Goal: Task Accomplishment & Management: Manage account settings

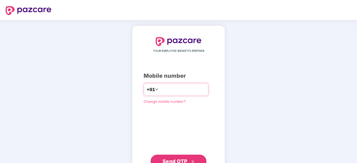
type input "**********"
click at [181, 162] on span "Send OTP" at bounding box center [174, 161] width 25 height 6
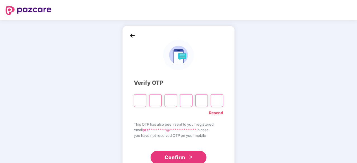
paste input "*"
type input "*"
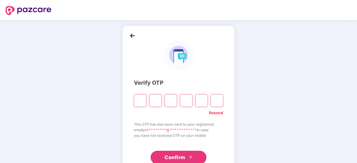
type input "*"
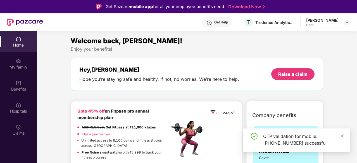
click at [342, 133] on div "OTP validation for mobile: [PHONE_NUMBER] successful" at bounding box center [296, 140] width 107 height 23
click at [342, 135] on icon "close" at bounding box center [342, 136] width 4 height 4
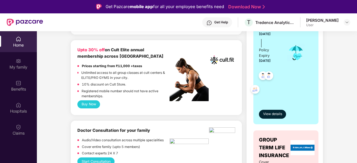
scroll to position [152, 0]
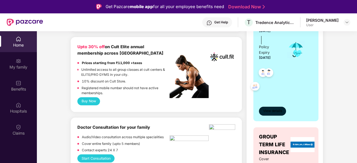
click at [265, 107] on button "View details" at bounding box center [272, 111] width 27 height 9
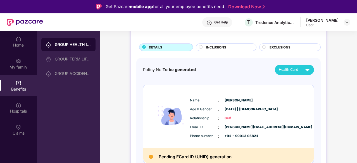
scroll to position [0, 0]
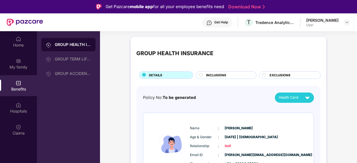
click at [208, 77] on span "INCLUSIONS" at bounding box center [216, 75] width 20 height 5
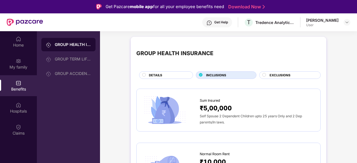
click at [272, 76] on span "EXCLUSIONS" at bounding box center [279, 75] width 21 height 5
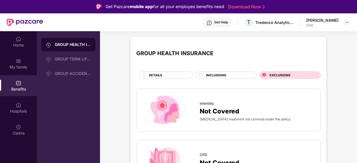
click at [147, 76] on div "DETAILS" at bounding box center [168, 76] width 44 height 6
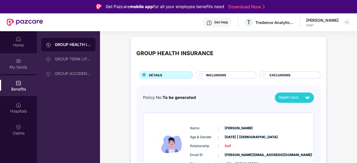
click at [16, 64] on div "My family" at bounding box center [18, 67] width 37 height 6
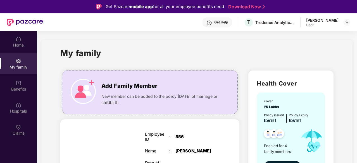
click at [272, 52] on div "My family" at bounding box center [196, 56] width 273 height 19
click at [17, 91] on div "Benefits" at bounding box center [18, 90] width 37 height 6
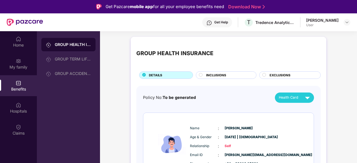
click at [229, 96] on div "Policy No: To be generated Health Card" at bounding box center [228, 98] width 171 height 10
click at [61, 59] on div "GROUP TERM LIFE INSURANCE" at bounding box center [73, 59] width 36 height 4
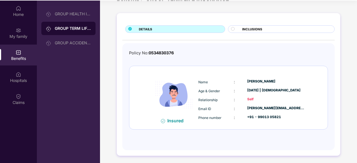
scroll to position [31, 0]
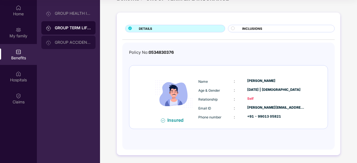
click at [80, 37] on div "GROUP ACCIDENTAL INSURANCE" at bounding box center [68, 42] width 54 height 13
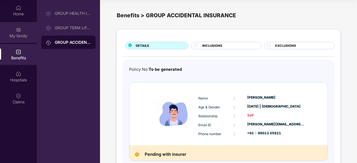
click at [11, 40] on div "My family" at bounding box center [18, 32] width 37 height 21
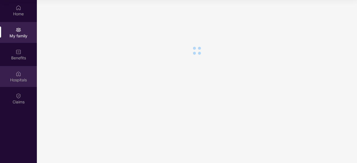
click at [13, 67] on div "Hospitals" at bounding box center [18, 76] width 37 height 21
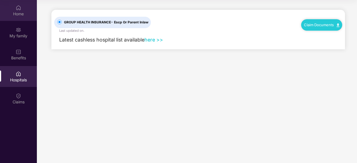
click at [18, 11] on div "Home" at bounding box center [18, 14] width 37 height 6
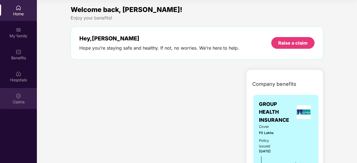
click at [20, 93] on img at bounding box center [19, 96] width 6 height 6
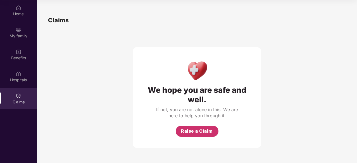
click at [186, 131] on span "Raise a Claim" at bounding box center [197, 131] width 32 height 7
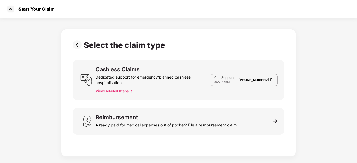
scroll to position [13, 0]
click at [117, 91] on button "View Detailed Steps ->" at bounding box center [113, 91] width 37 height 4
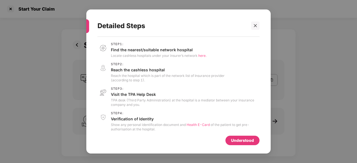
click at [244, 142] on div "Understood" at bounding box center [242, 141] width 23 height 6
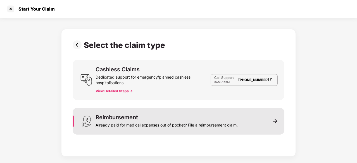
click at [236, 125] on div "Already paid for medical expenses out of pocket? File a reimbursement claim." at bounding box center [166, 124] width 142 height 8
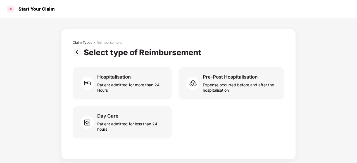
click at [11, 11] on div at bounding box center [10, 8] width 9 height 9
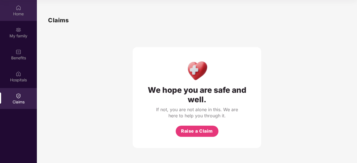
click at [21, 14] on div "Home" at bounding box center [18, 14] width 37 height 6
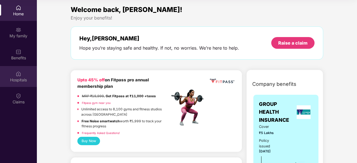
click at [21, 84] on div "Hospitals" at bounding box center [18, 76] width 37 height 21
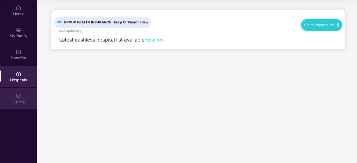
click at [13, 103] on div "Claims" at bounding box center [18, 102] width 37 height 6
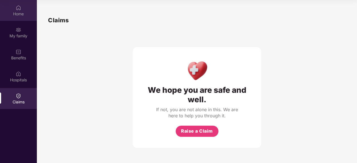
click at [25, 19] on div "Home" at bounding box center [18, 10] width 37 height 21
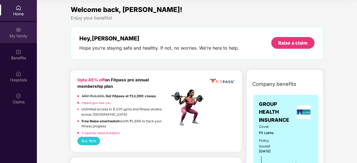
click at [21, 42] on div "My family" at bounding box center [18, 32] width 37 height 21
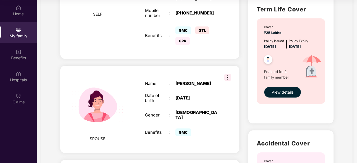
scroll to position [123, 0]
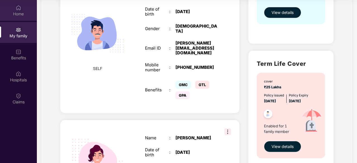
click at [25, 15] on div "Home" at bounding box center [18, 14] width 37 height 6
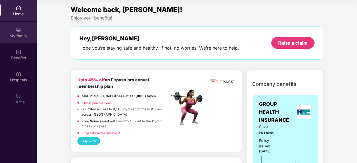
click at [19, 29] on img at bounding box center [19, 30] width 6 height 6
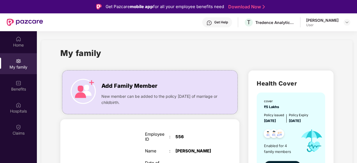
click at [224, 21] on div "Get Help" at bounding box center [221, 22] width 14 height 4
